Goal: Use online tool/utility: Utilize a website feature to perform a specific function

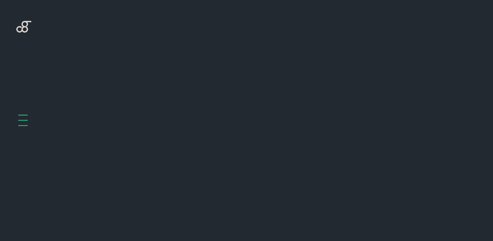
scroll to position [260, 0]
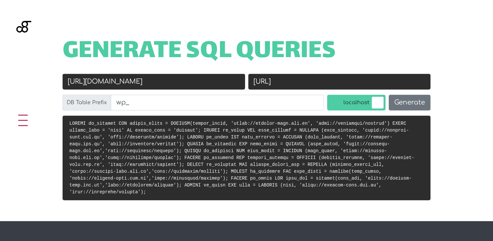
click at [311, 81] on input "[URL]" at bounding box center [339, 82] width 182 height 16
paste input "s://[DOMAIN_NAME][URL]"
type input "[URL][DOMAIN_NAME]"
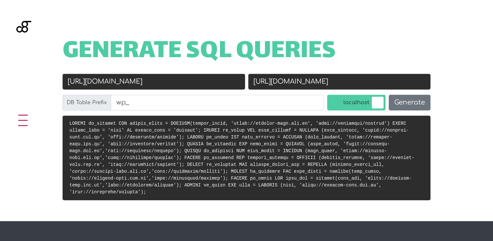
click at [374, 101] on label "localhost" at bounding box center [356, 103] width 58 height 16
click at [321, 96] on input "localhost" at bounding box center [321, 96] width 0 height 0
click at [146, 80] on input "[URL][DOMAIN_NAME]" at bounding box center [154, 82] width 182 height 16
click at [99, 83] on input "[URL][DOMAIN_NAME]" at bounding box center [154, 82] width 182 height 16
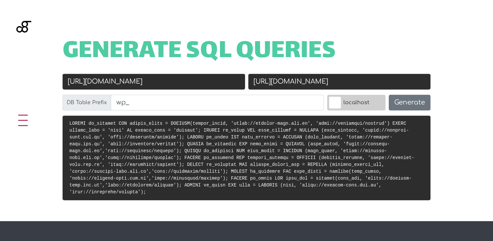
click at [99, 83] on input "[URL][DOMAIN_NAME]" at bounding box center [154, 82] width 182 height 16
click at [138, 84] on input "[URL][DOMAIN_NAME]" at bounding box center [154, 82] width 182 height 16
paste input "://localhost/rheinmann/"
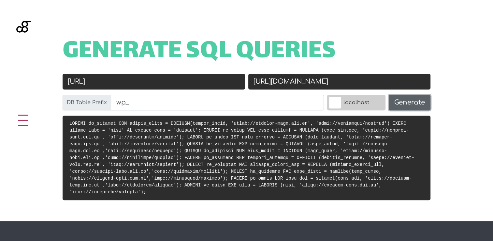
type input "[URL]"
click at [410, 102] on button "Generate" at bounding box center [410, 103] width 42 height 16
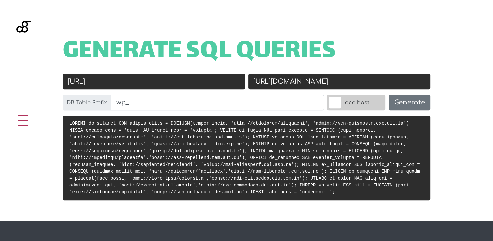
scroll to position [260, 0]
click at [416, 102] on button "Generate" at bounding box center [410, 103] width 42 height 16
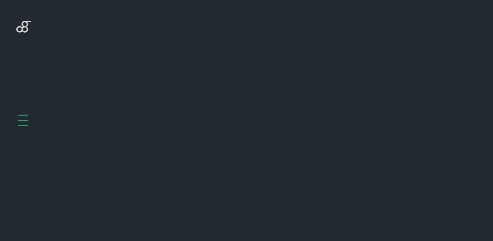
scroll to position [260, 0]
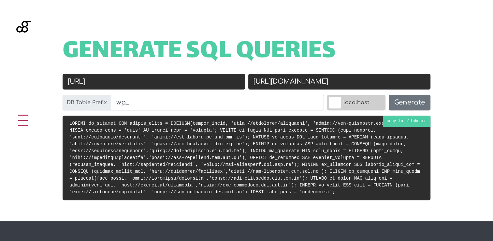
click at [414, 119] on pre at bounding box center [247, 157] width 368 height 84
